Goal: Task Accomplishment & Management: Use online tool/utility

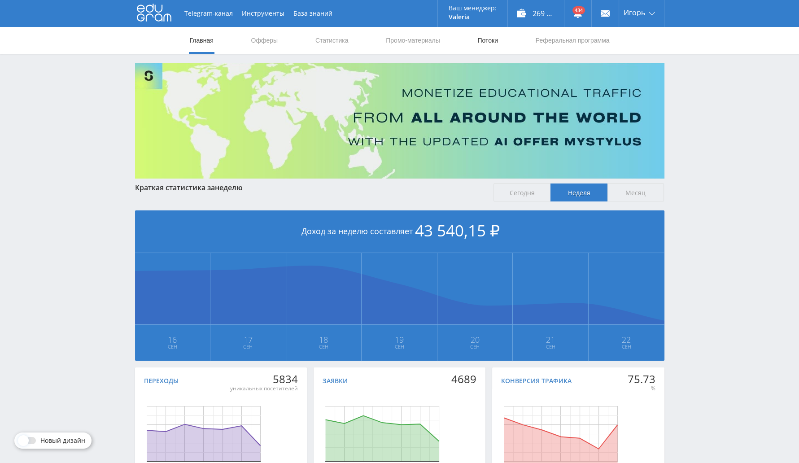
click at [484, 41] on link "Потоки" at bounding box center [487, 40] width 22 height 27
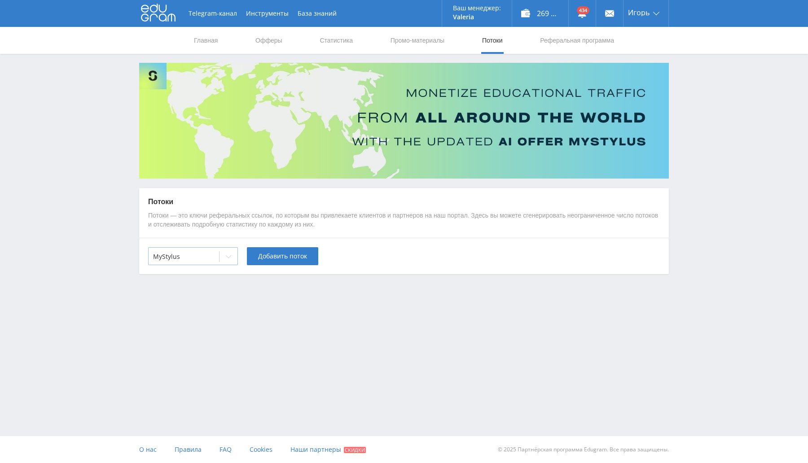
click at [220, 257] on div at bounding box center [228, 257] width 18 height 18
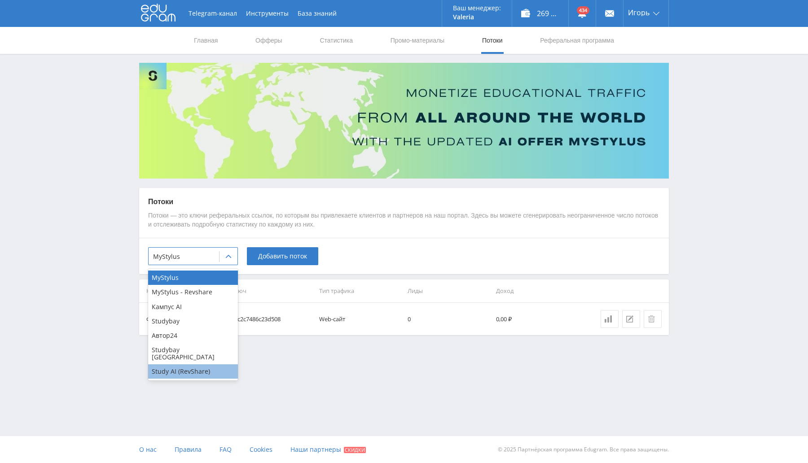
click at [194, 364] on div "Study AI (RevShare)" at bounding box center [193, 371] width 90 height 14
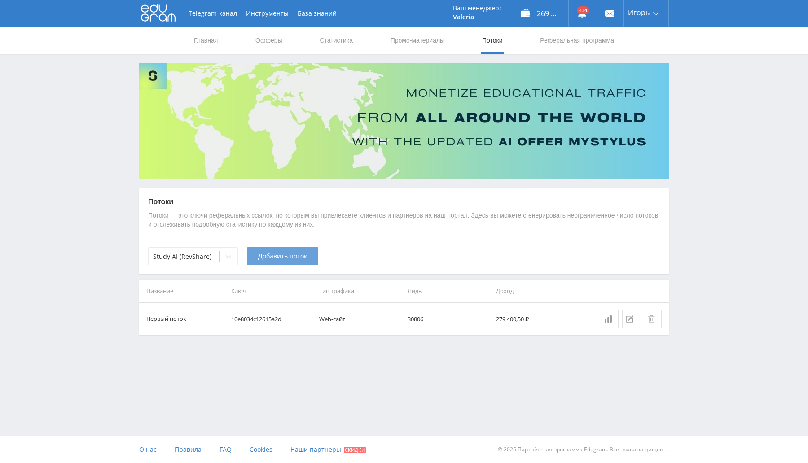
click at [295, 257] on span "Добавить поток" at bounding box center [282, 256] width 49 height 7
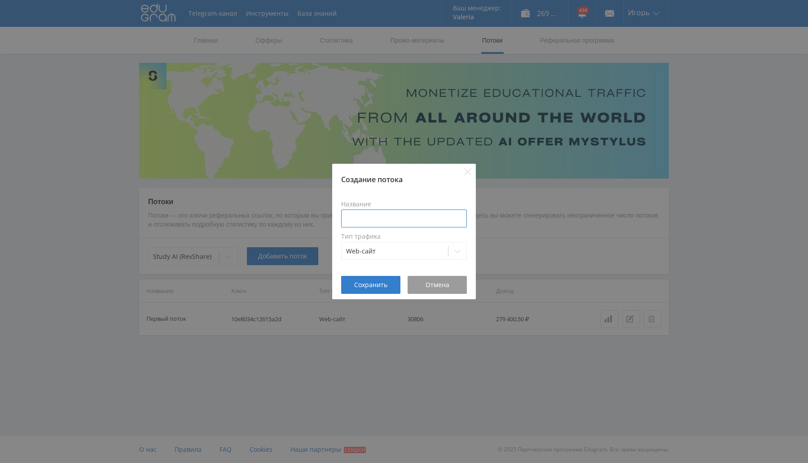
click at [376, 218] on input at bounding box center [404, 219] width 126 height 18
type input "презы"
click at [380, 286] on span "Сохранить" at bounding box center [370, 284] width 33 height 7
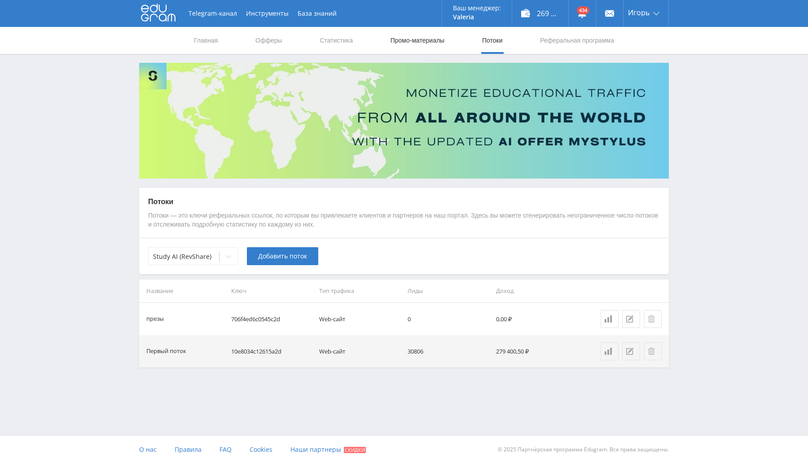
click at [411, 44] on link "Промо-материалы" at bounding box center [417, 40] width 56 height 27
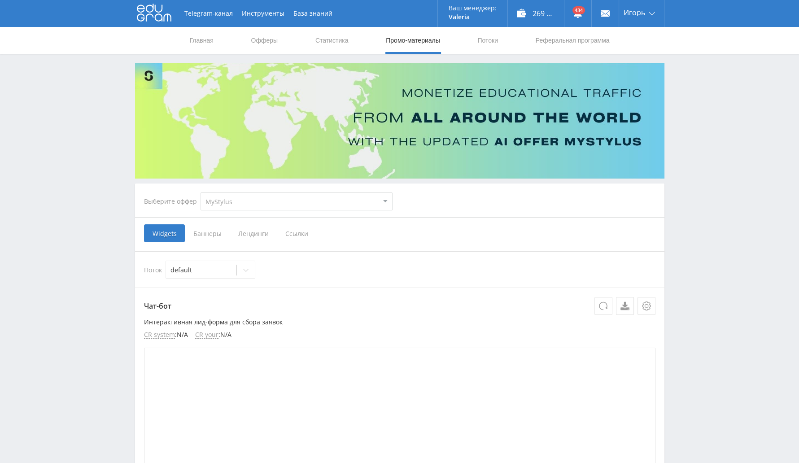
click at [293, 205] on select "MyStylus MyStylus - Revshare Кампус AI Studybay Автор24 Studybay [GEOGRAPHIC_DA…" at bounding box center [297, 201] width 192 height 18
select select "376"
click at [201, 192] on select "MyStylus MyStylus - Revshare Кампус AI Studybay Автор24 Studybay [GEOGRAPHIC_DA…" at bounding box center [297, 201] width 192 height 18
select select "376"
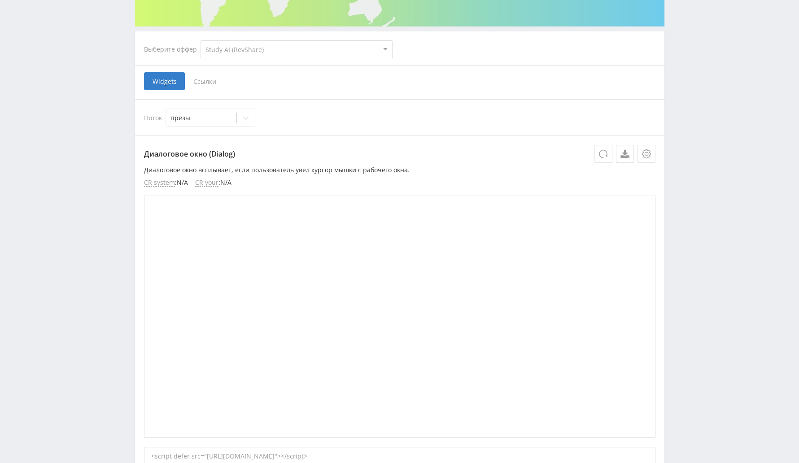
scroll to position [56, 0]
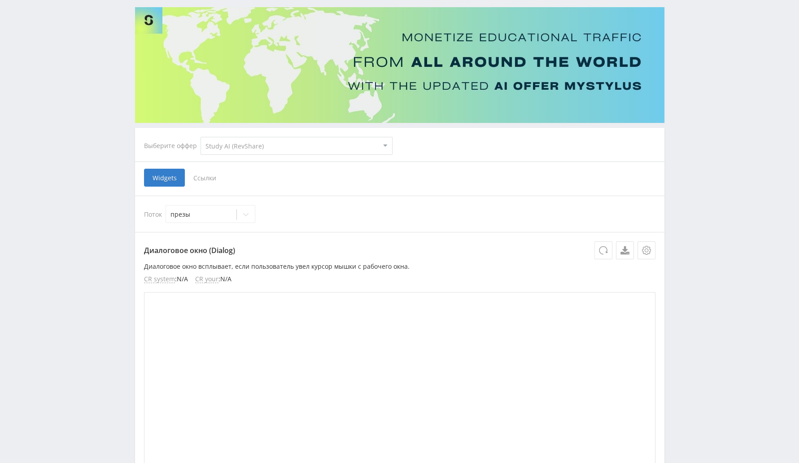
click at [209, 176] on span "Ссылки" at bounding box center [205, 178] width 40 height 18
click at [0, 0] on input "Ссылки" at bounding box center [0, 0] width 0 height 0
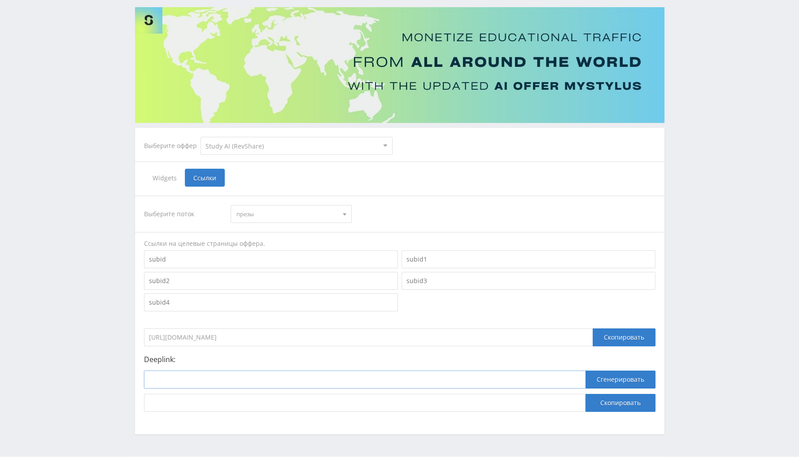
click at [236, 373] on input at bounding box center [364, 380] width 441 height 18
paste input "[URL]"
type input "[URL]"
click at [613, 373] on button "Сгенерировать" at bounding box center [620, 380] width 70 height 18
click at [620, 402] on button "Скопировать" at bounding box center [620, 403] width 70 height 18
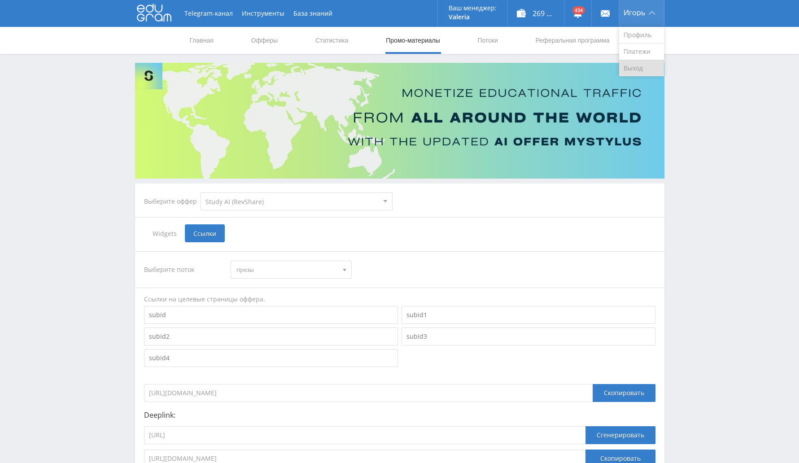
drag, startPoint x: 644, startPoint y: 66, endPoint x: 635, endPoint y: 63, distance: 9.7
click at [644, 66] on link "Выход" at bounding box center [641, 68] width 45 height 16
